Goal: Task Accomplishment & Management: Complete application form

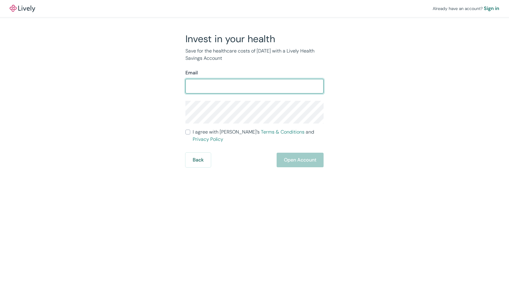
click at [259, 87] on input "Email" at bounding box center [254, 86] width 138 height 12
type input "[EMAIL_ADDRESS][DOMAIN_NAME]"
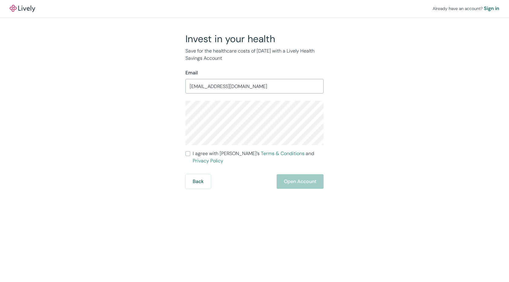
click at [189, 153] on input "I agree with Lively’s Terms & Conditions and Privacy Policy" at bounding box center [187, 153] width 5 height 5
checkbox input "true"
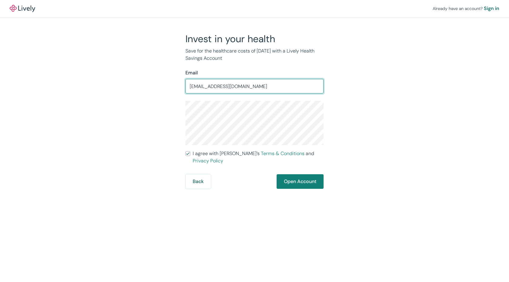
drag, startPoint x: 242, startPoint y: 85, endPoint x: 210, endPoint y: 89, distance: 32.0
click at [210, 89] on input "[EMAIL_ADDRESS][DOMAIN_NAME]" at bounding box center [254, 86] width 138 height 12
click at [402, 121] on div "Already have an account? Sign in Invest in your health Save for the healthcare …" at bounding box center [254, 94] width 509 height 189
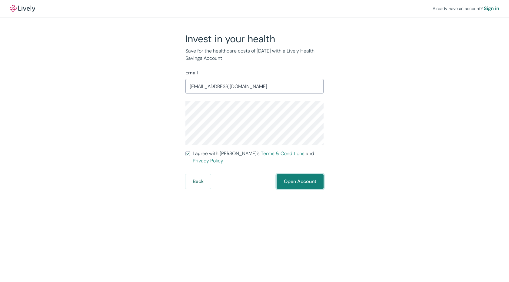
click at [300, 175] on button "Open Account" at bounding box center [300, 181] width 47 height 15
